Goal: Task Accomplishment & Management: Manage account settings

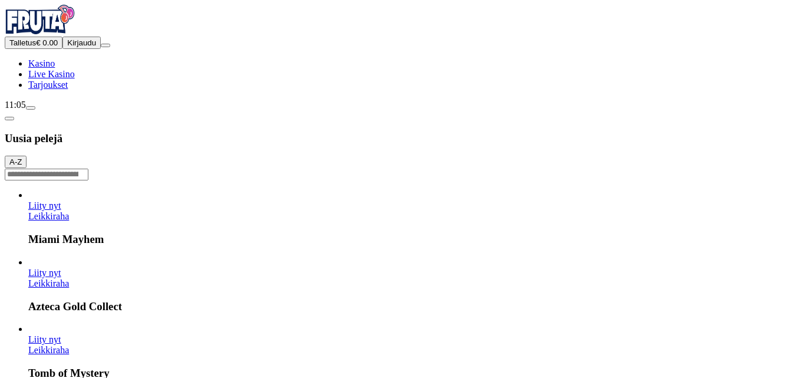
click at [78, 47] on span "Kirjaudu" at bounding box center [81, 42] width 29 height 9
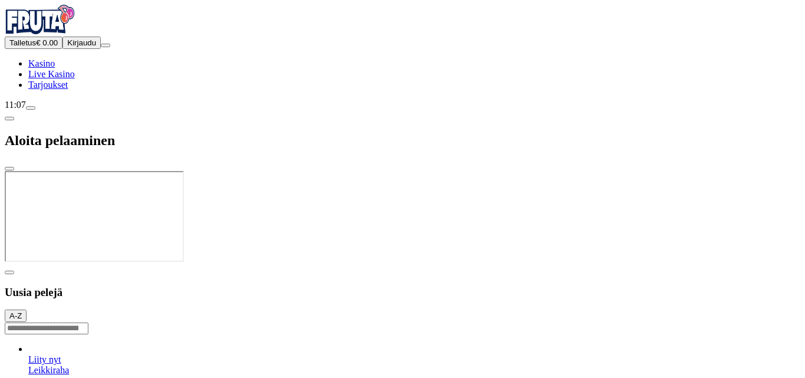
click at [460, 264] on div at bounding box center [402, 264] width 795 height 0
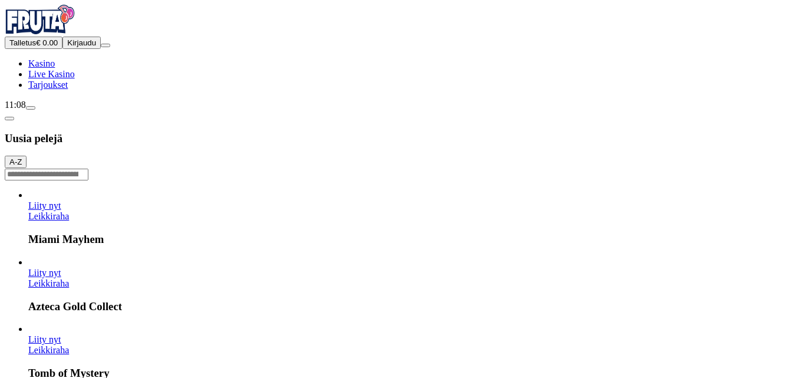
click at [464, 110] on header "Uusia pelejä A-Z" at bounding box center [401, 145] width 792 height 70
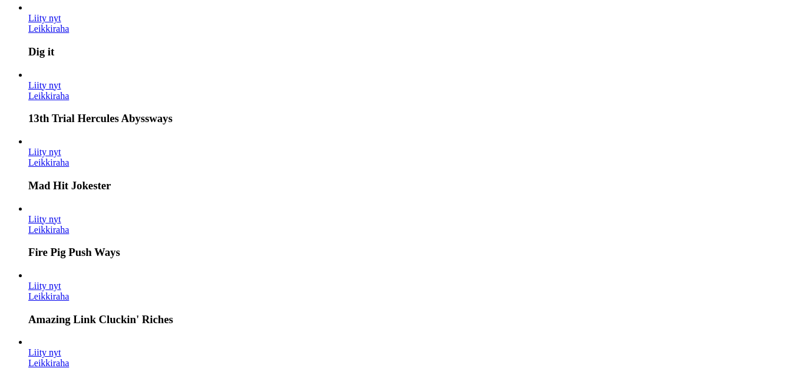
scroll to position [353, 0]
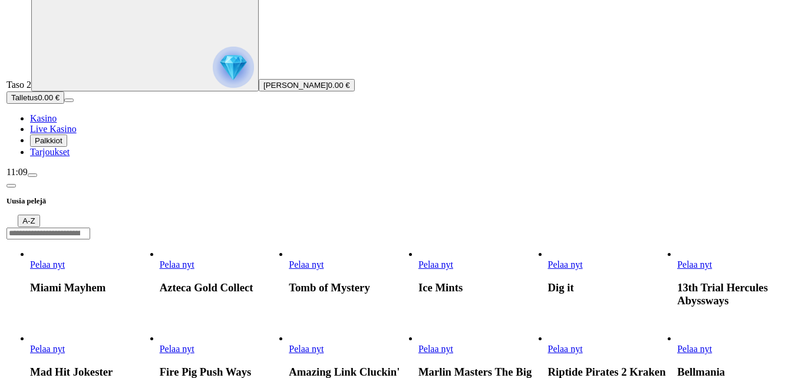
scroll to position [41, 0]
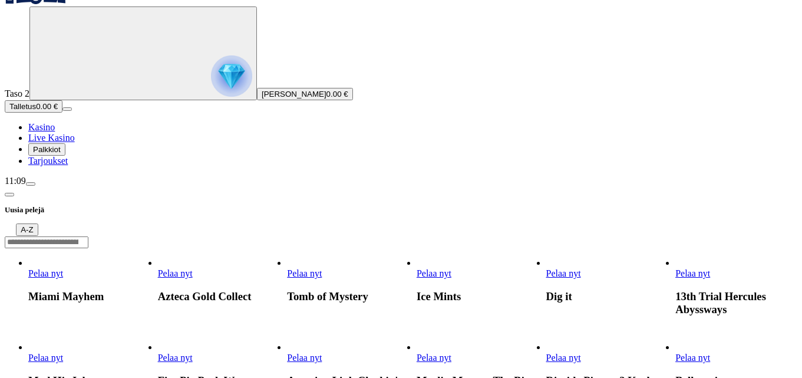
click at [61, 154] on span "Palkkiot" at bounding box center [47, 149] width 28 height 9
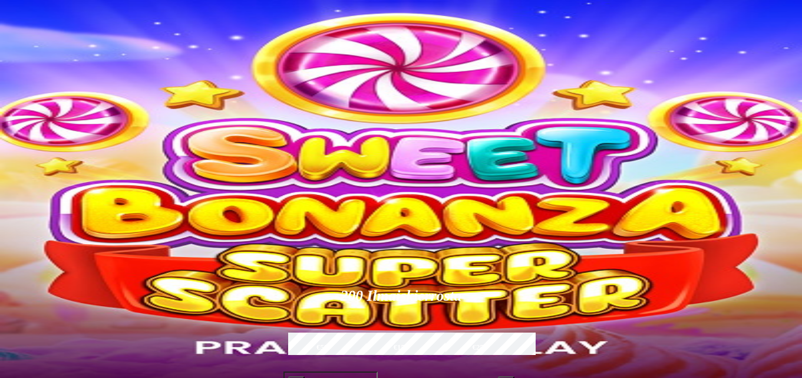
type input "*****"
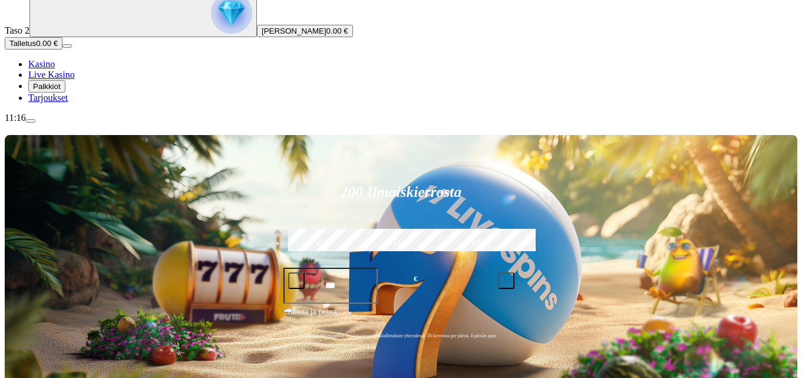
scroll to position [118, 0]
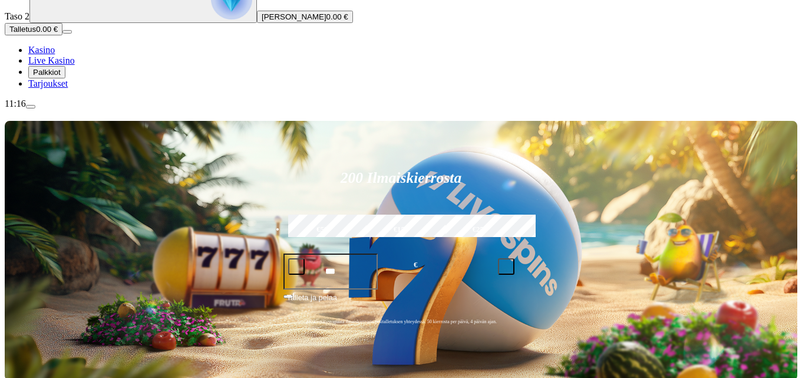
click at [67, 88] on span "Tarjoukset" at bounding box center [47, 83] width 39 height 10
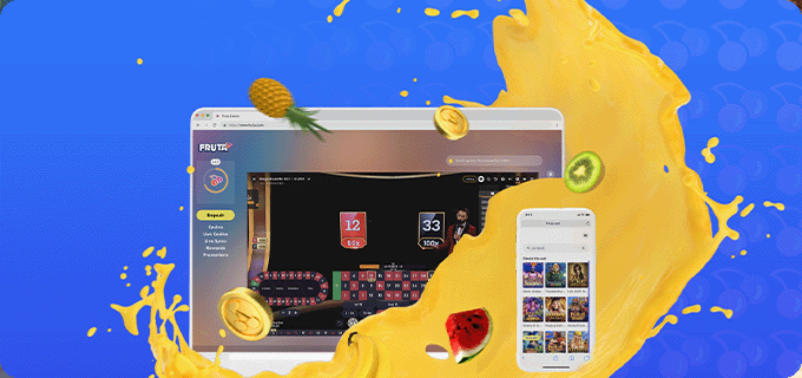
click at [39, 329] on span "Lue lisää" at bounding box center [22, 334] width 34 height 10
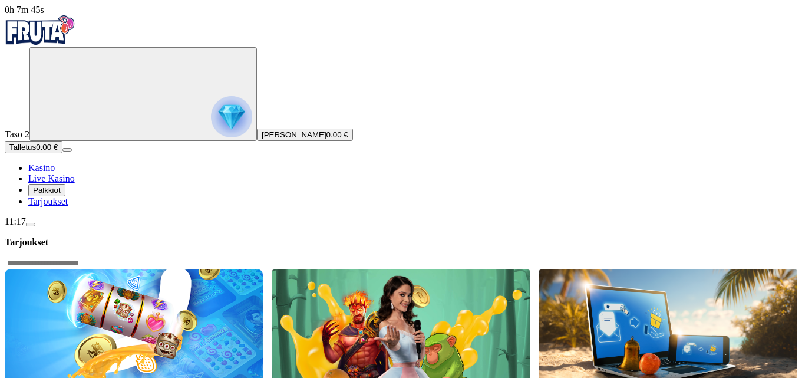
click at [61, 194] on span "Palkkiot" at bounding box center [47, 190] width 28 height 9
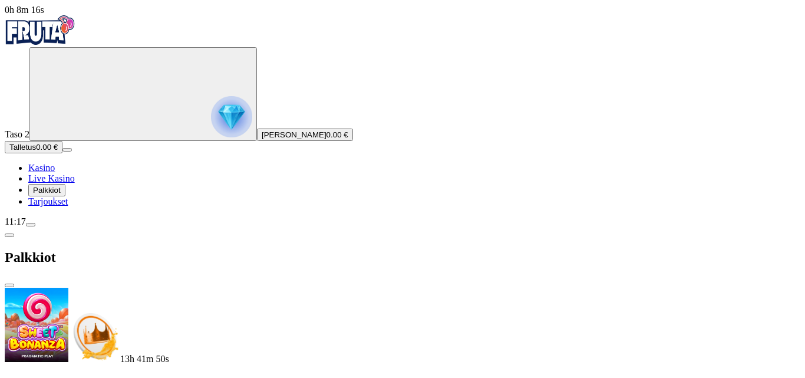
click at [31, 224] on span "menu icon" at bounding box center [31, 224] width 0 height 0
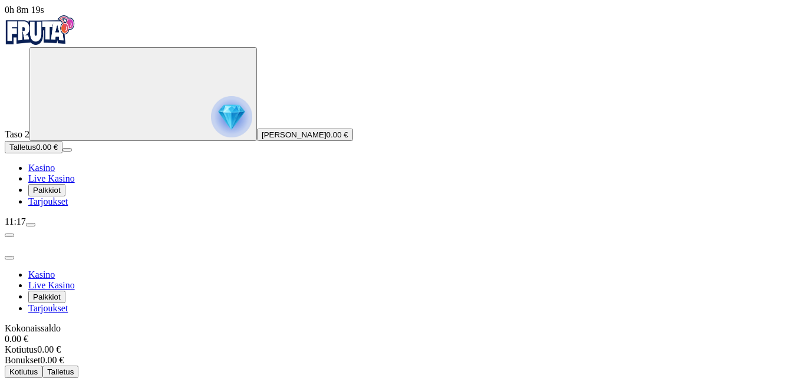
click at [240, 323] on div "Kokonaissaldo 0.00 €" at bounding box center [402, 333] width 795 height 21
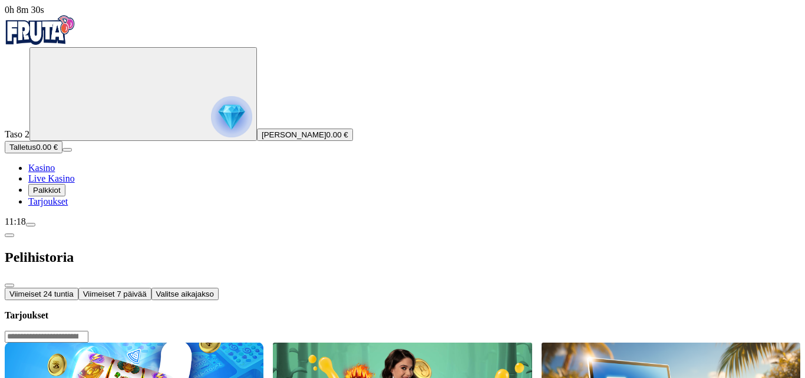
click at [147, 289] on span "Viimeiset 7 päivää" at bounding box center [115, 293] width 64 height 9
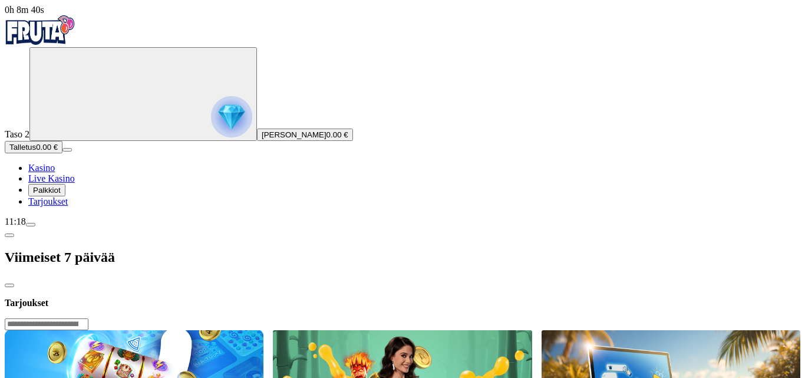
click at [9, 235] on span "chevron-left icon" at bounding box center [9, 235] width 0 height 0
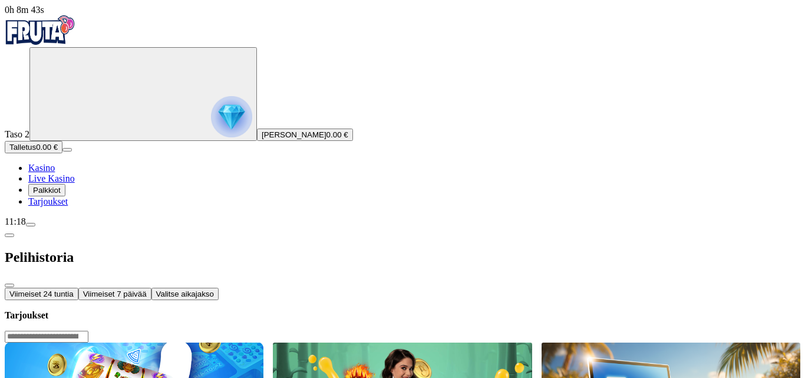
click at [9, 285] on span "close icon" at bounding box center [9, 285] width 0 height 0
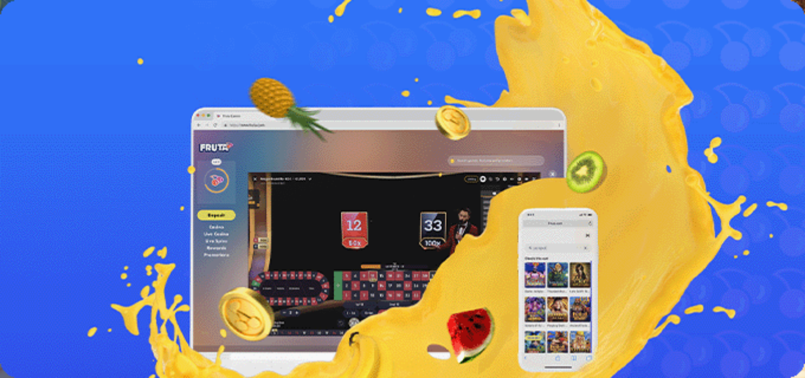
click at [9, 285] on span "close icon" at bounding box center [9, 285] width 0 height 0
click at [39, 329] on link "Lue lisää" at bounding box center [22, 334] width 34 height 10
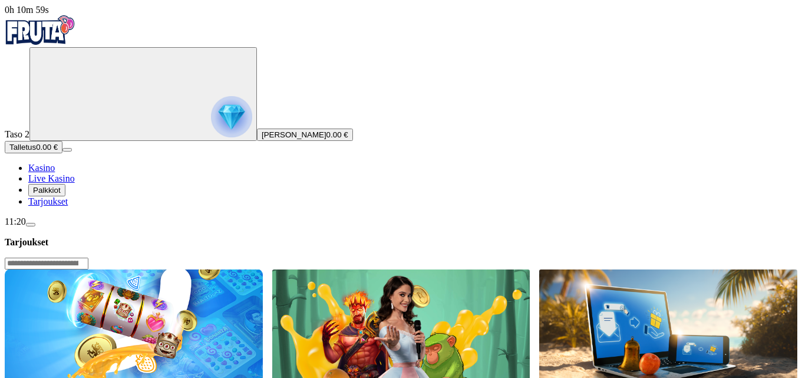
click at [31, 224] on span "menu icon" at bounding box center [31, 224] width 0 height 0
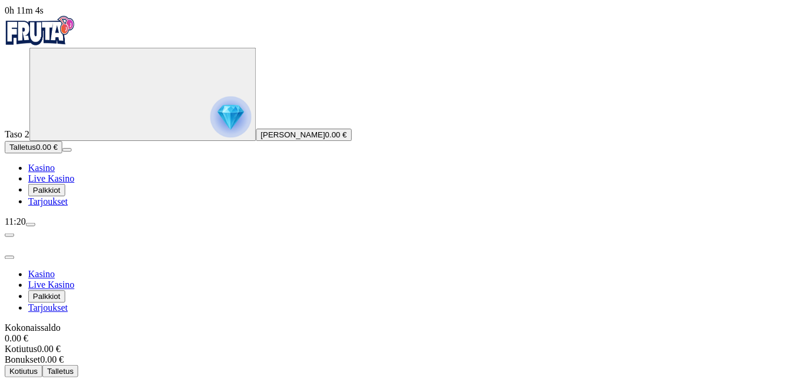
scroll to position [42, 0]
